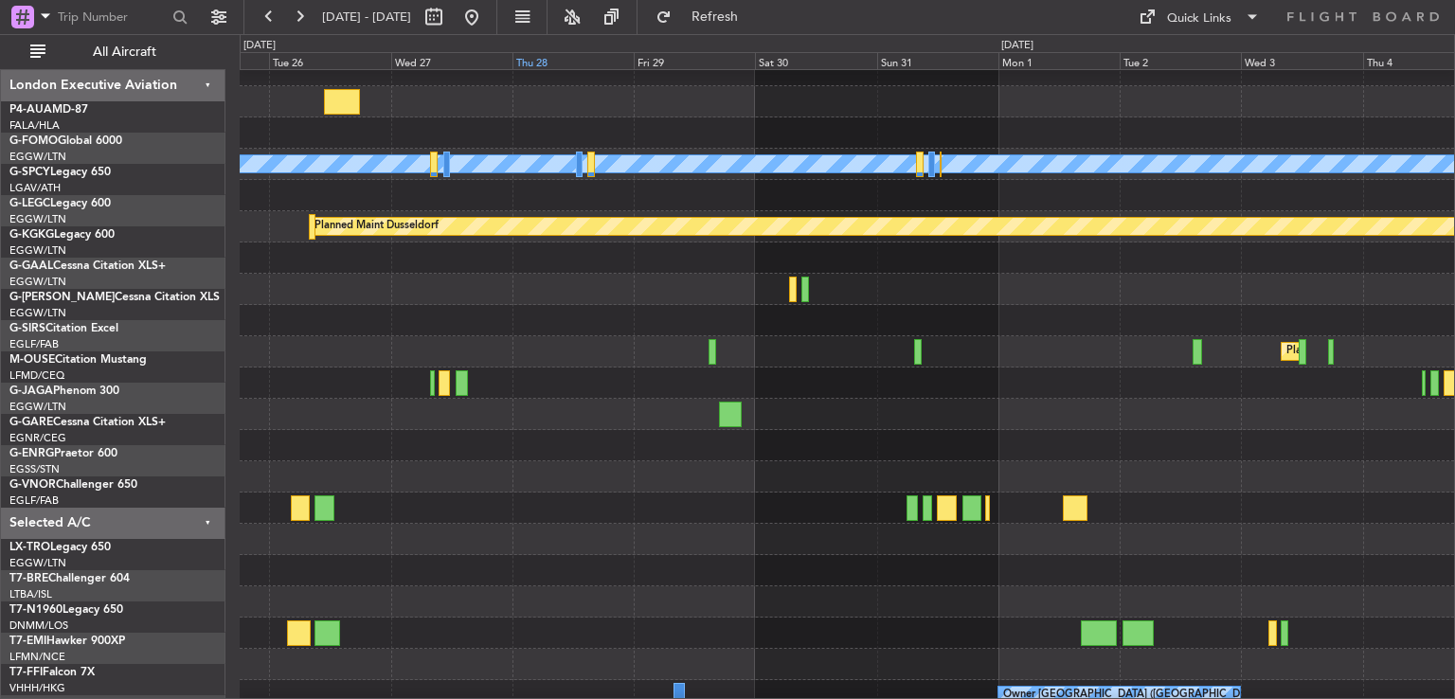
scroll to position [45, 0]
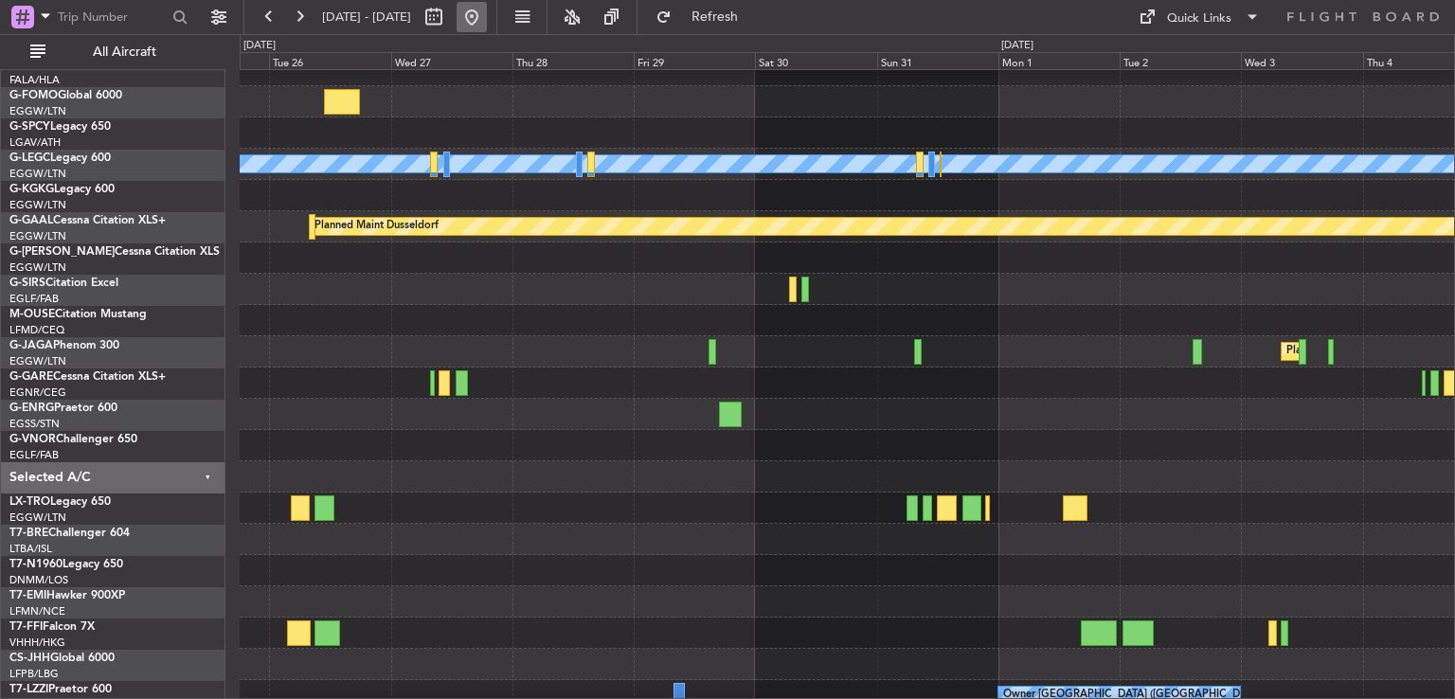
click at [487, 27] on button at bounding box center [472, 17] width 30 height 30
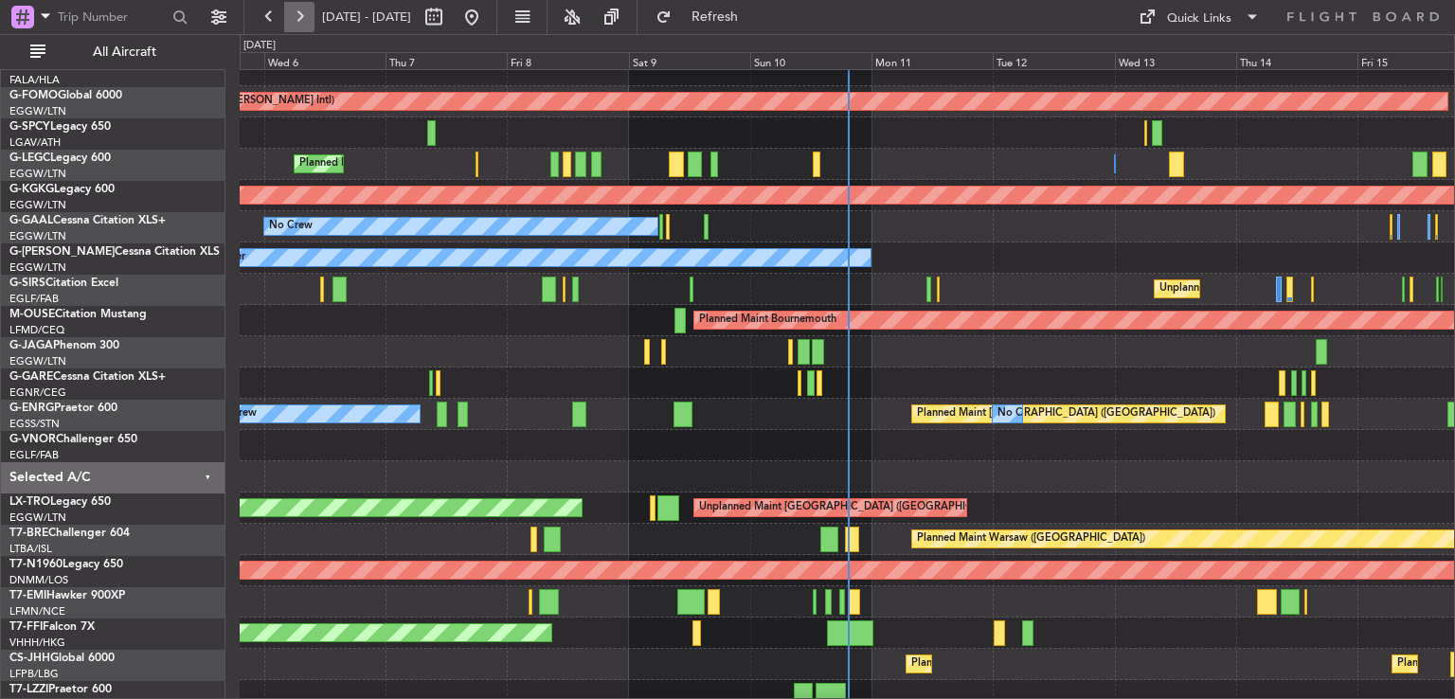
click at [284, 3] on button at bounding box center [299, 17] width 30 height 30
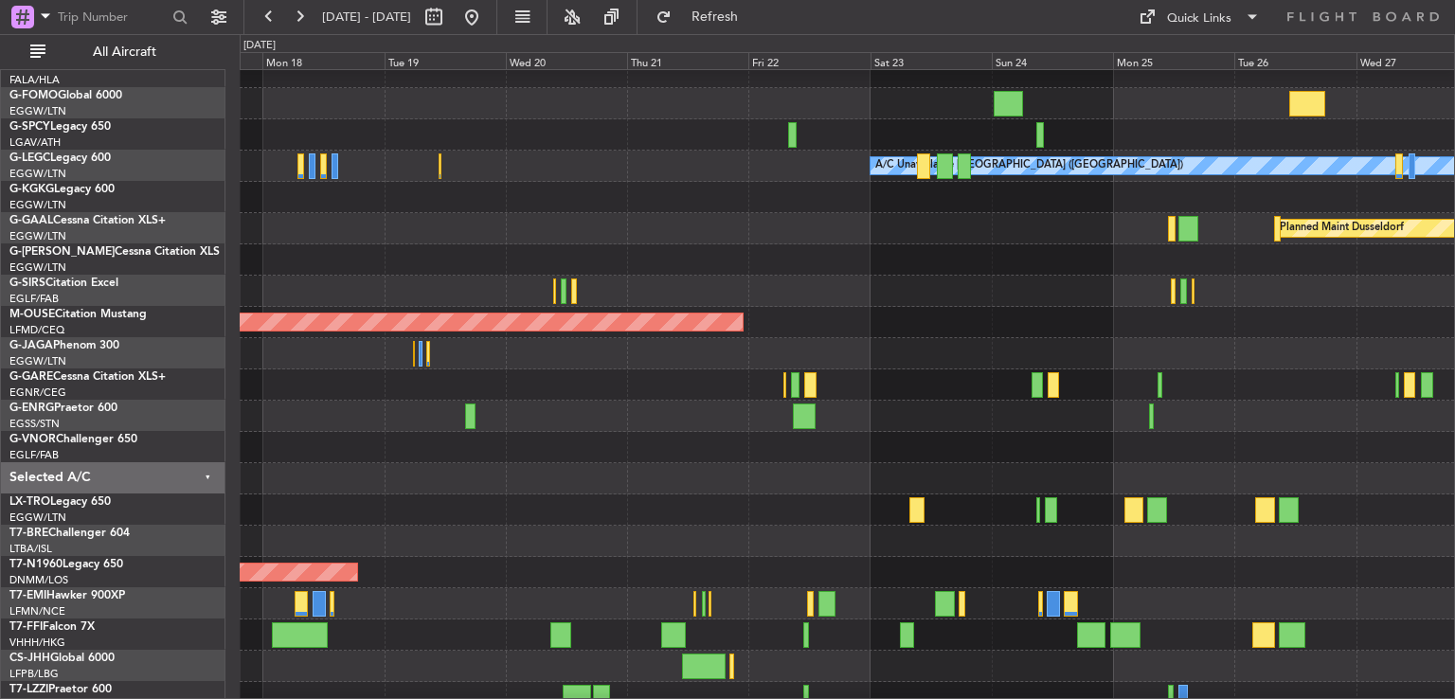
click at [803, 276] on div at bounding box center [847, 291] width 1214 height 31
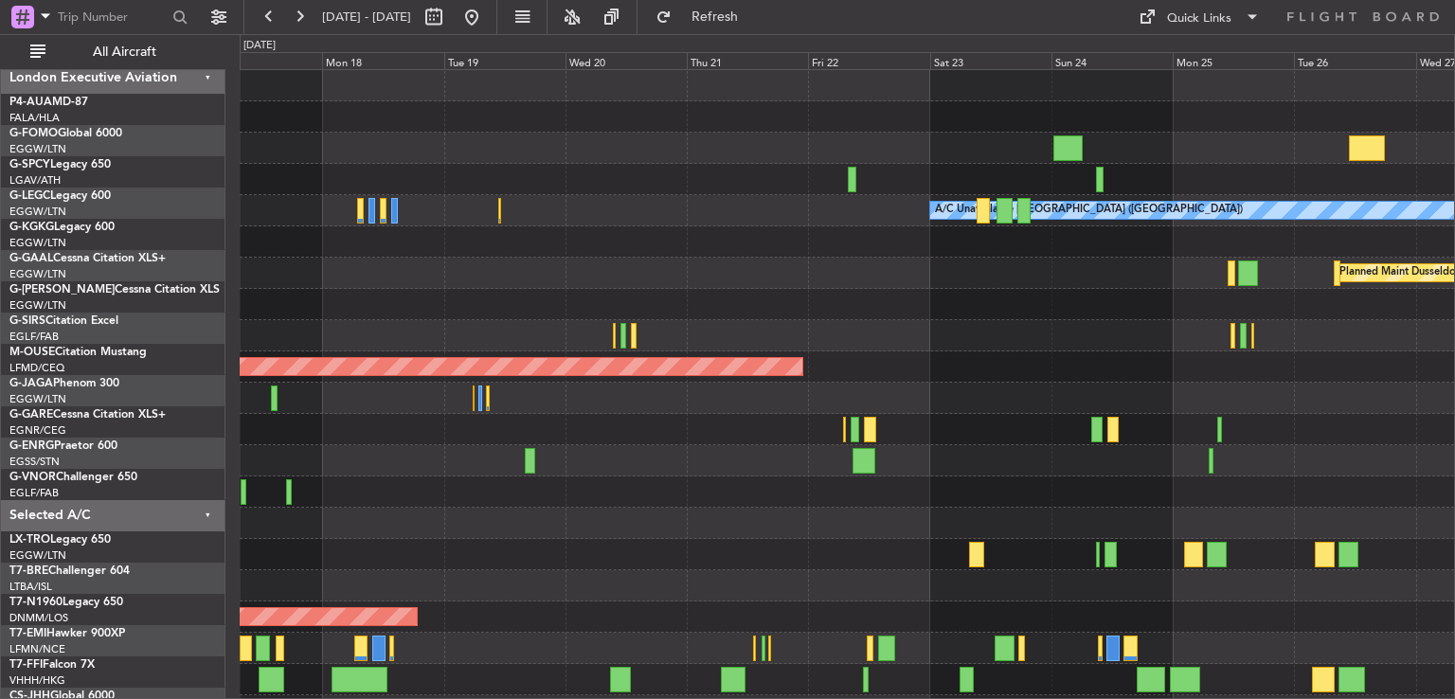
scroll to position [0, 0]
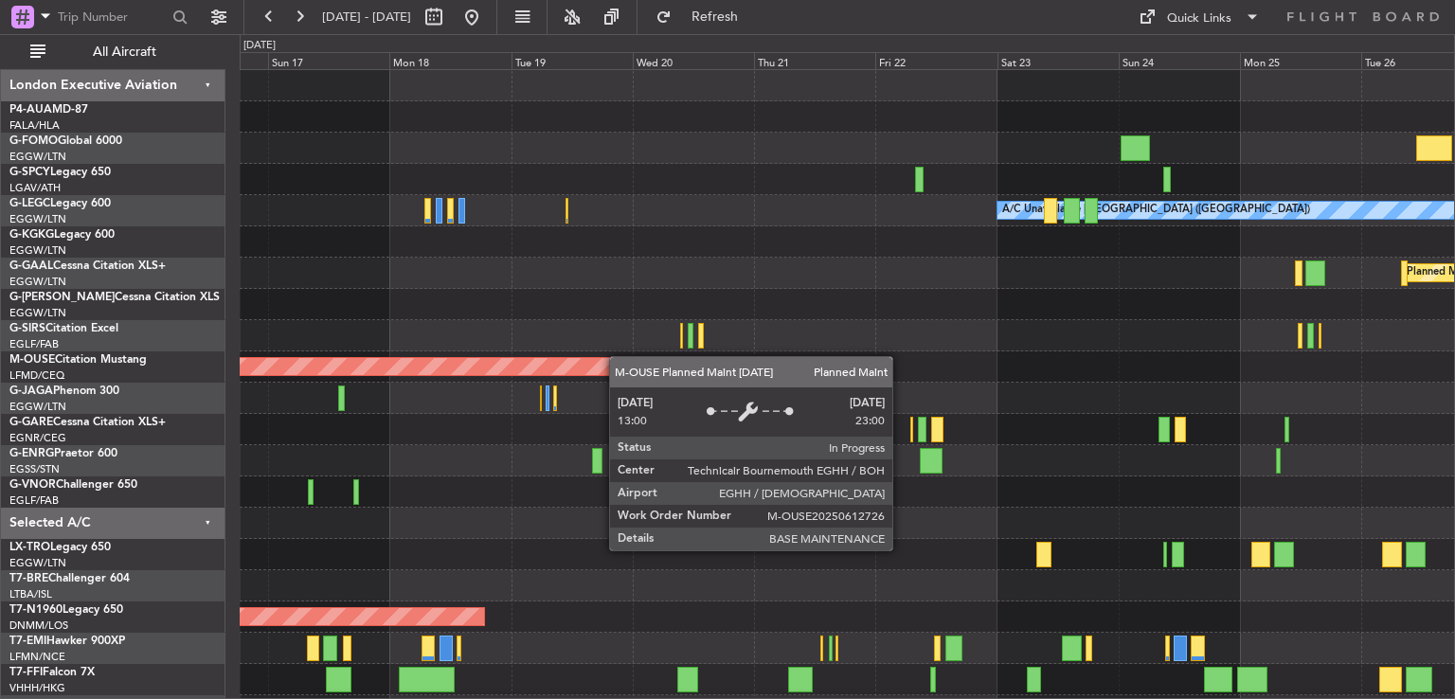
click at [729, 349] on div at bounding box center [847, 335] width 1214 height 31
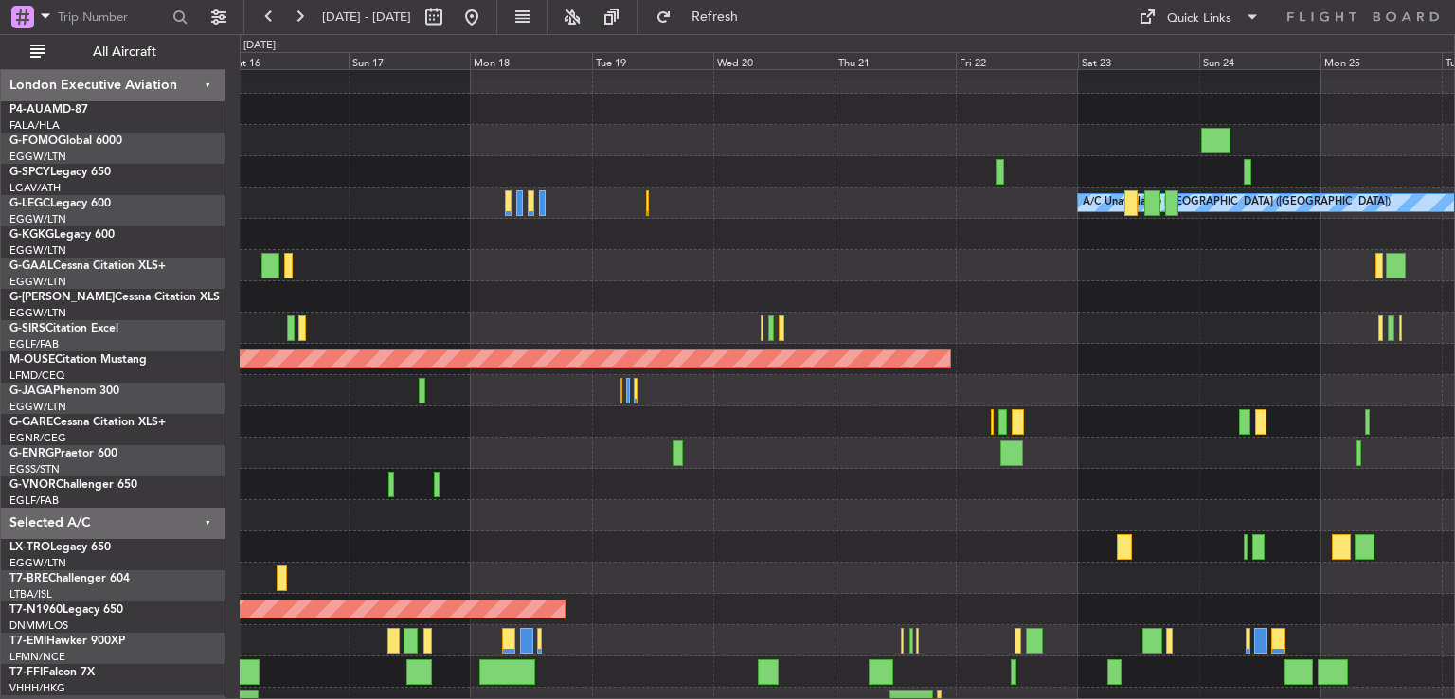
scroll to position [8, 0]
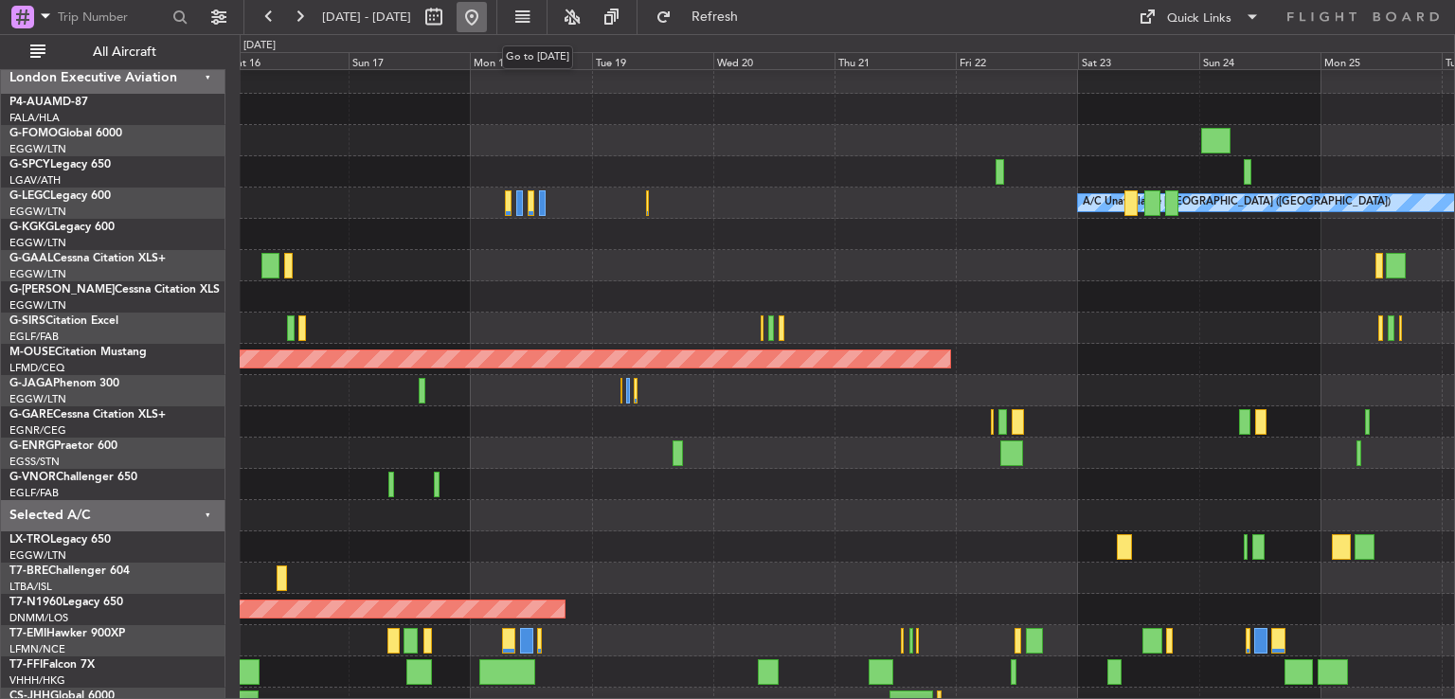
click at [487, 25] on button at bounding box center [472, 17] width 30 height 30
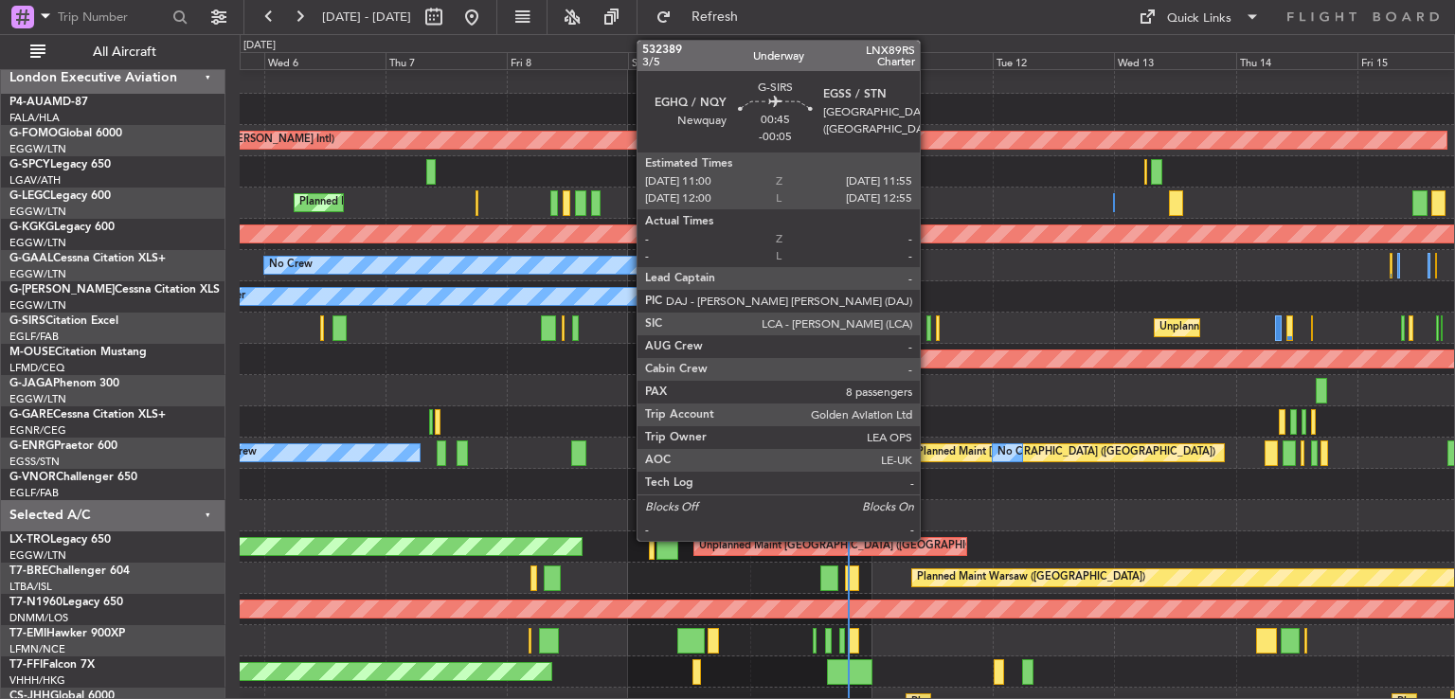
click at [928, 329] on div at bounding box center [928, 328] width 5 height 26
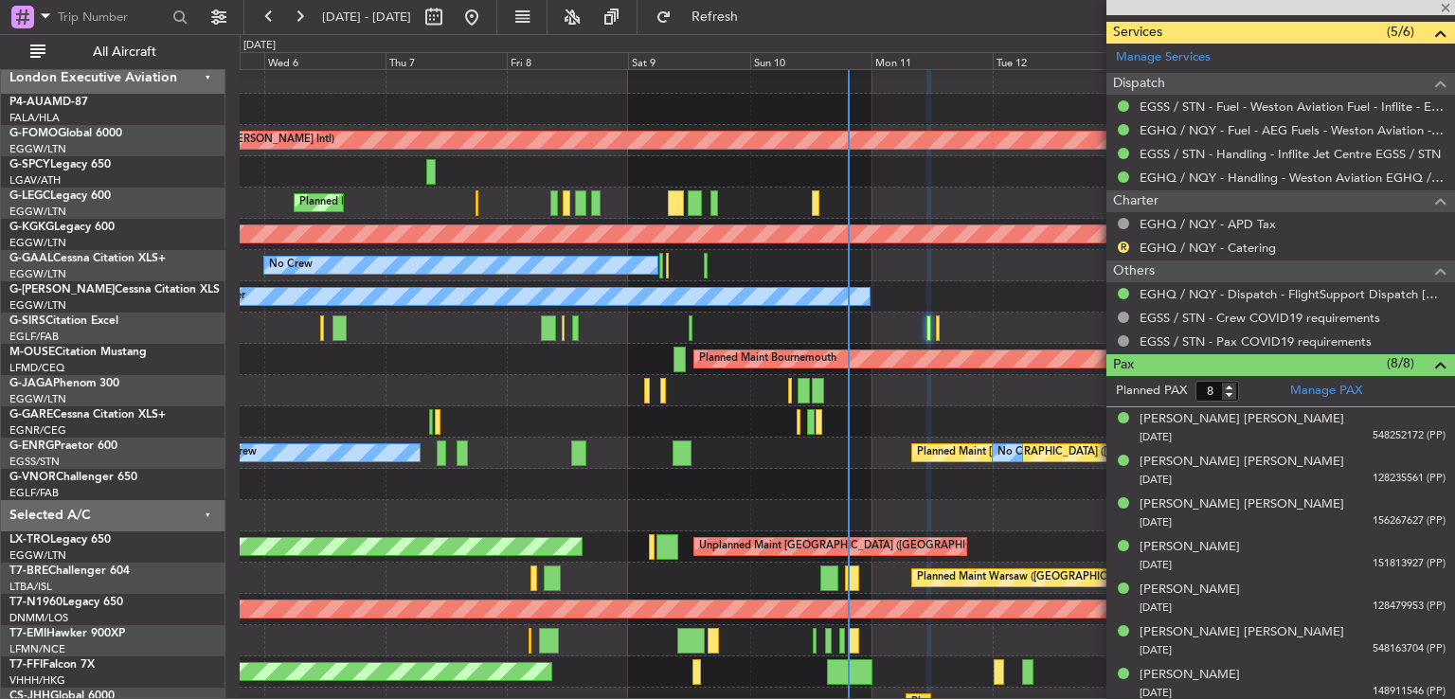
scroll to position [610, 0]
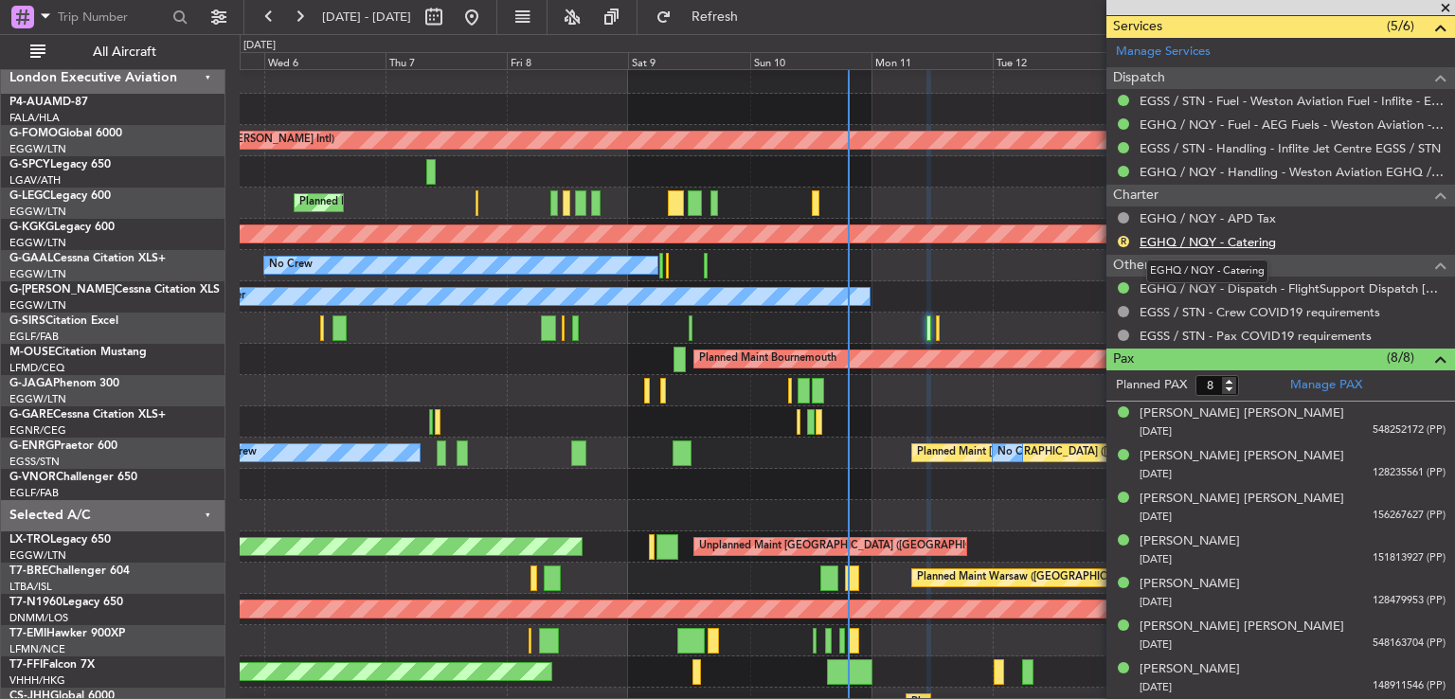
click at [1203, 241] on link "EGHQ / NQY - Catering" at bounding box center [1207, 242] width 136 height 16
click at [1123, 236] on button "R" at bounding box center [1123, 241] width 11 height 11
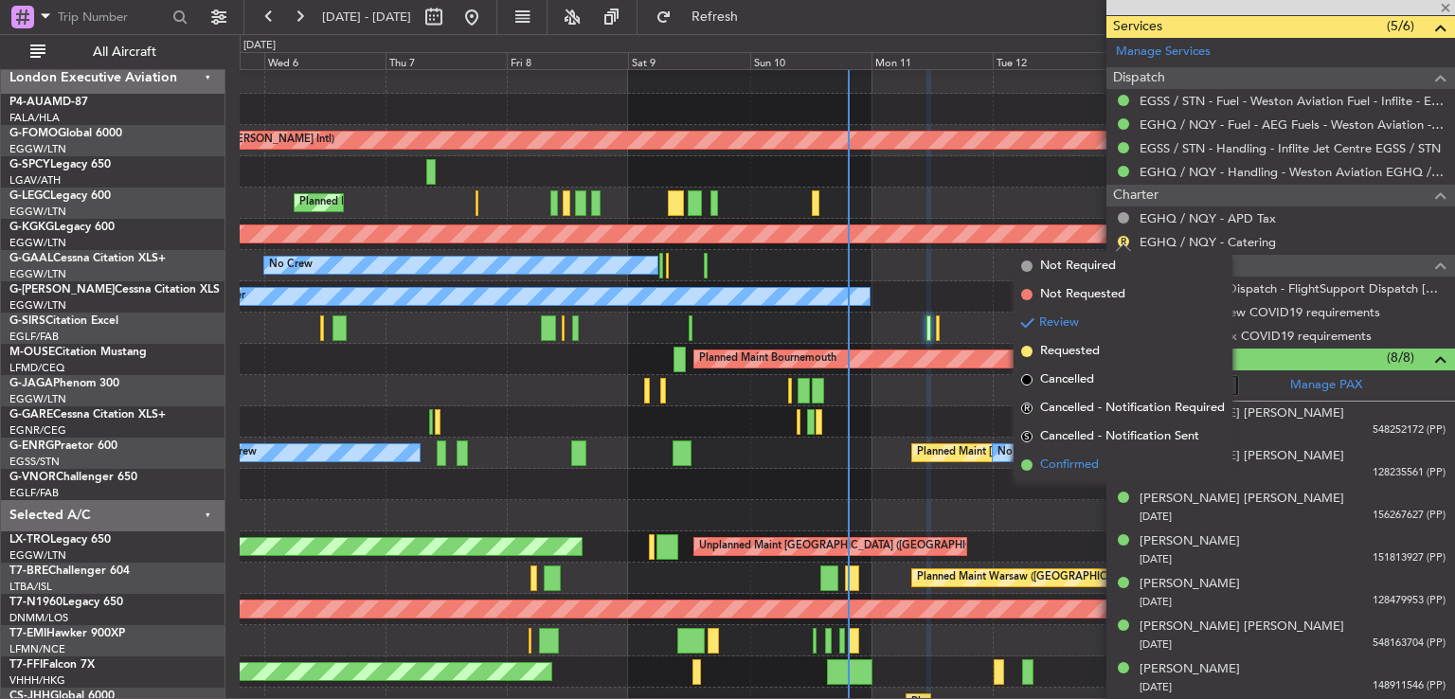
click at [1062, 467] on span "Confirmed" at bounding box center [1069, 465] width 59 height 19
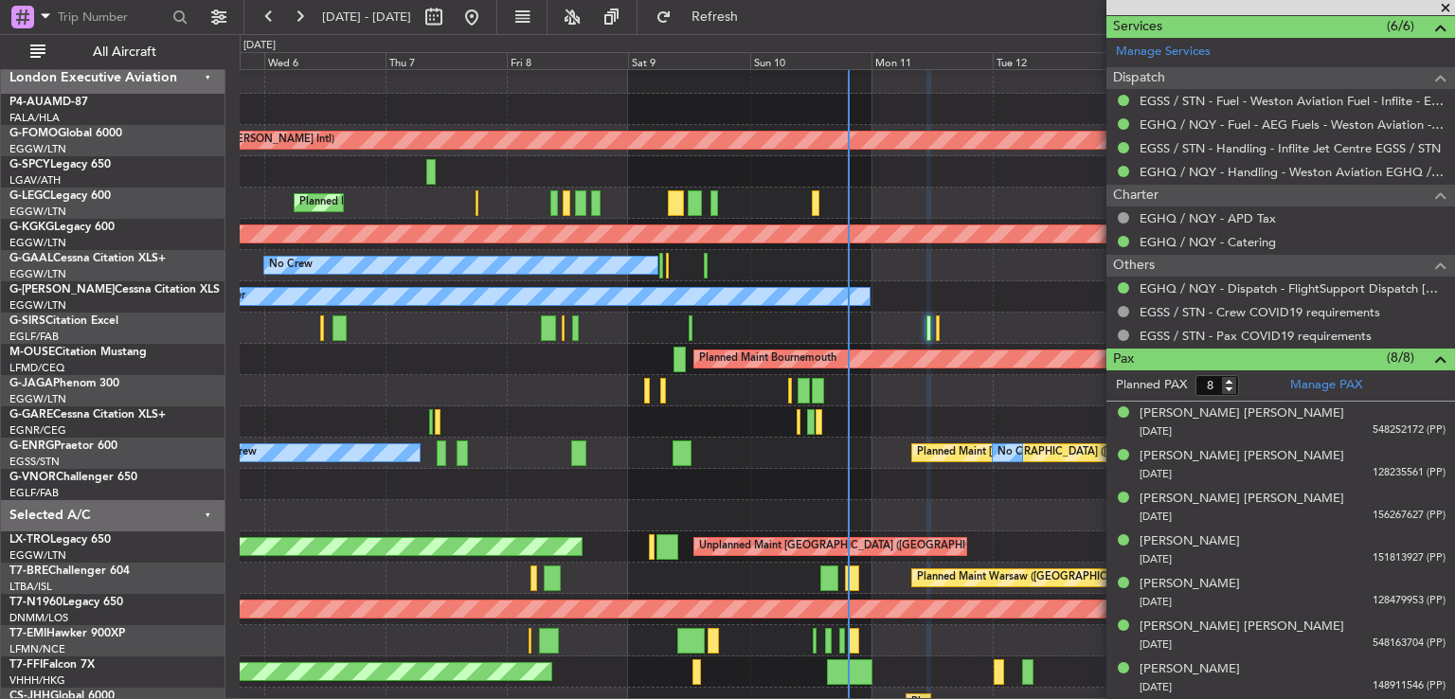
click at [1442, 9] on span at bounding box center [1445, 8] width 19 height 17
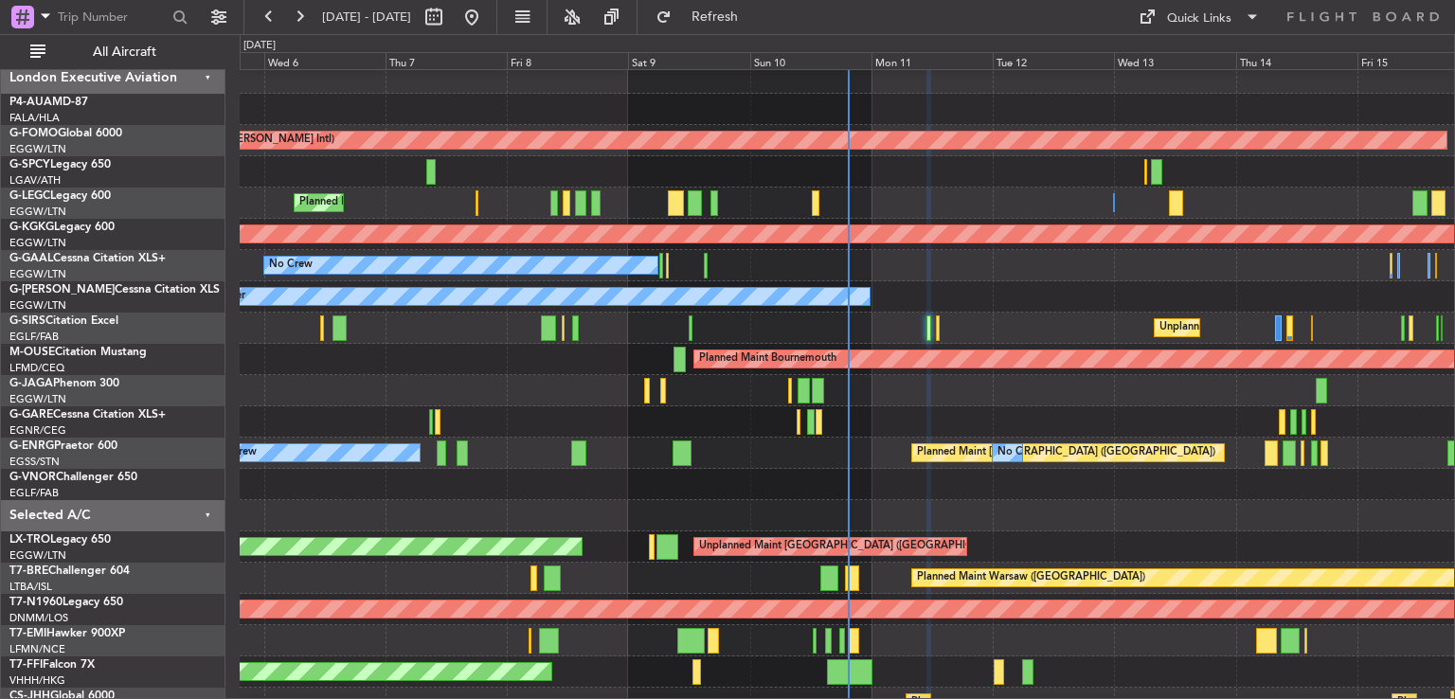
type input "0"
click at [487, 14] on div at bounding box center [453, 17] width 68 height 30
click at [487, 13] on button at bounding box center [472, 17] width 30 height 30
